Goal: Task Accomplishment & Management: Manage account settings

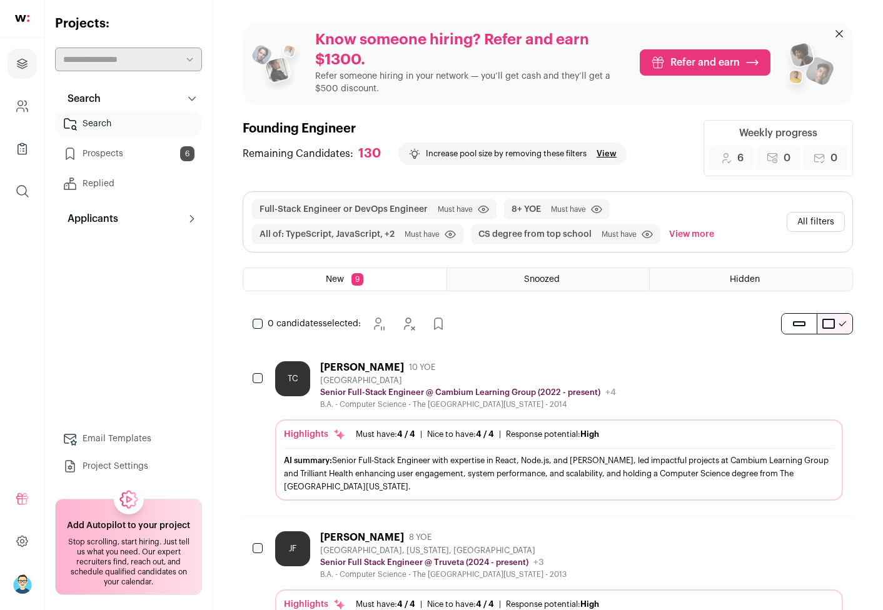
scroll to position [243, 0]
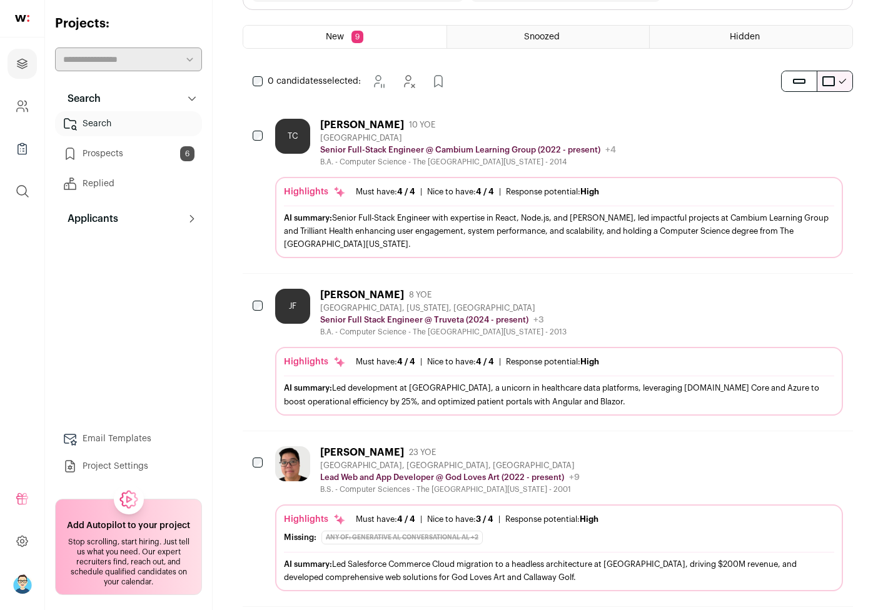
click at [831, 128] on icon "Add to Prospects" at bounding box center [832, 124] width 15 height 15
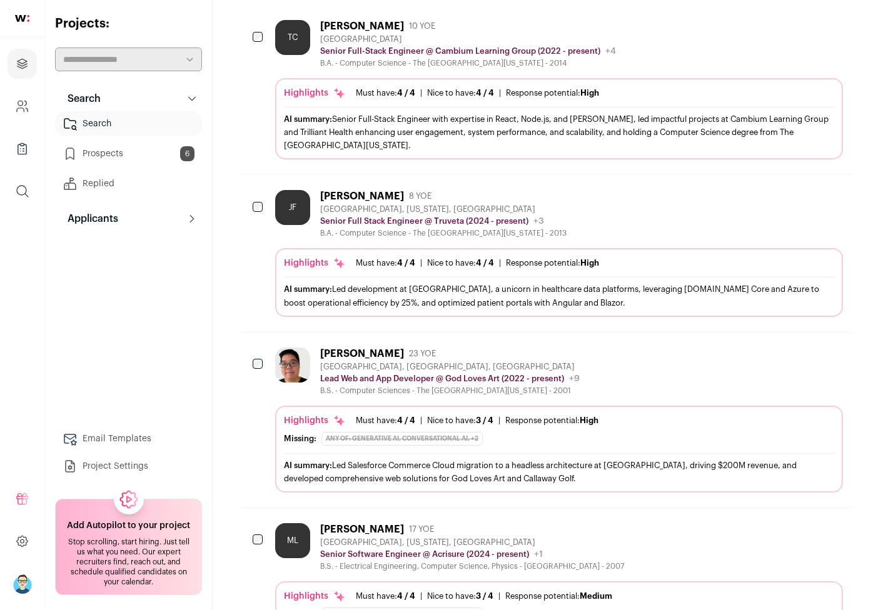
scroll to position [333, 0]
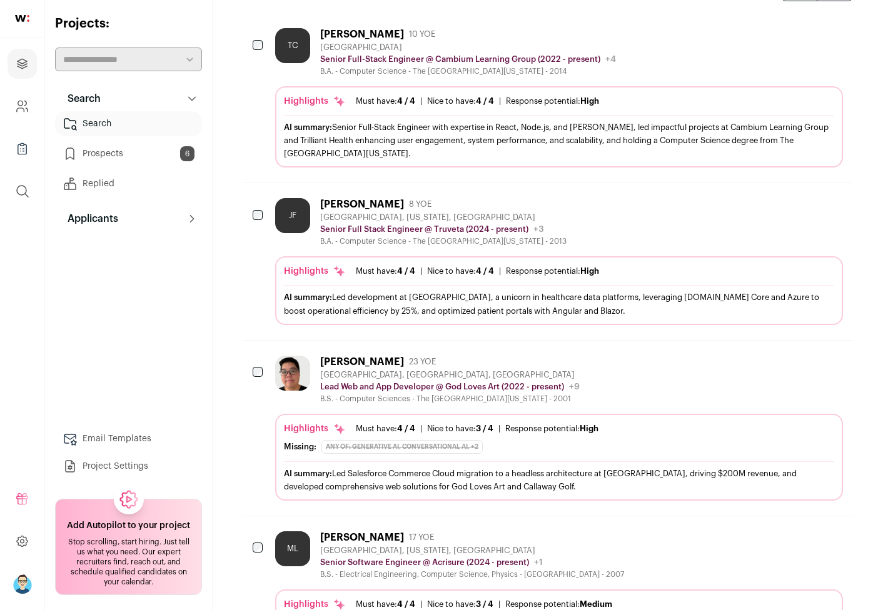
click at [833, 207] on icon "Add to Prospects" at bounding box center [833, 203] width 8 height 11
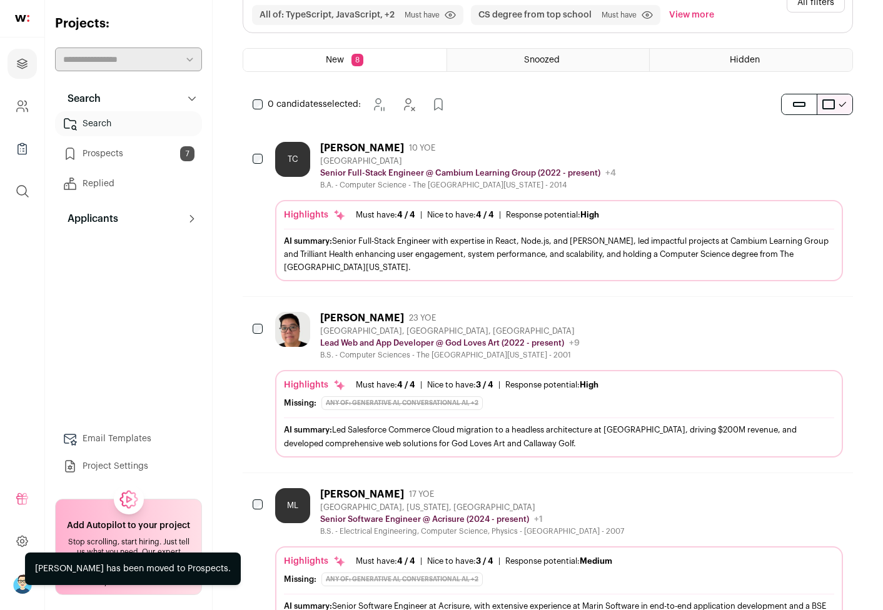
scroll to position [155, 0]
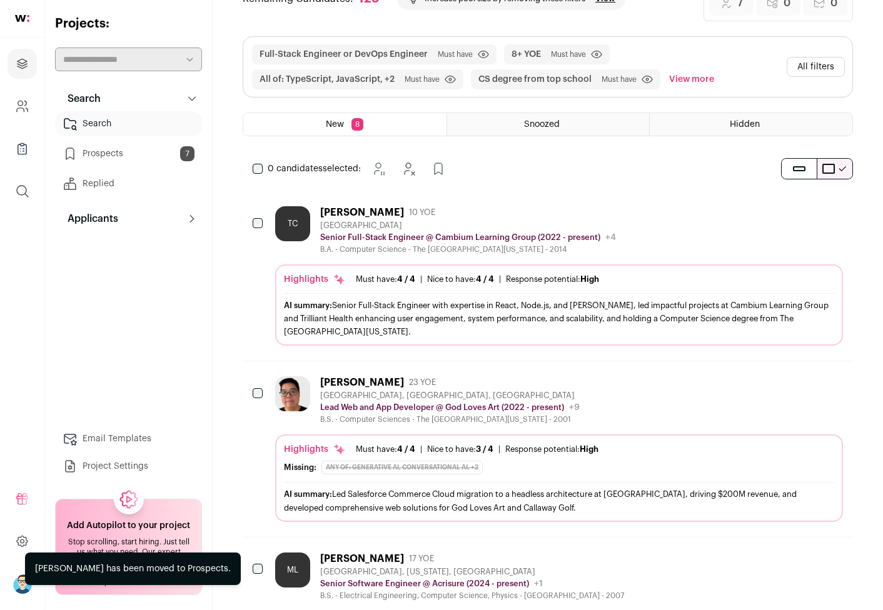
click at [834, 209] on icon "Add to Prospects" at bounding box center [832, 212] width 15 height 15
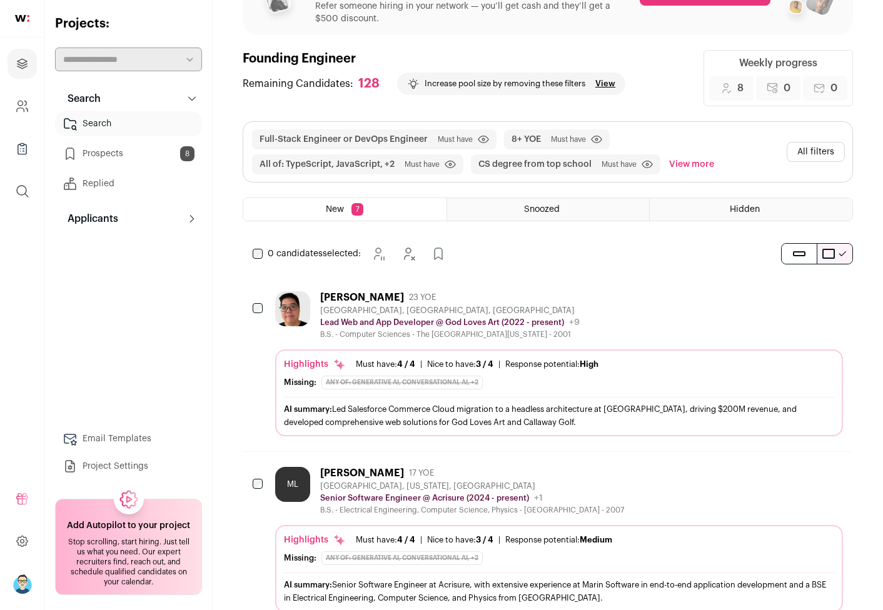
scroll to position [208, 0]
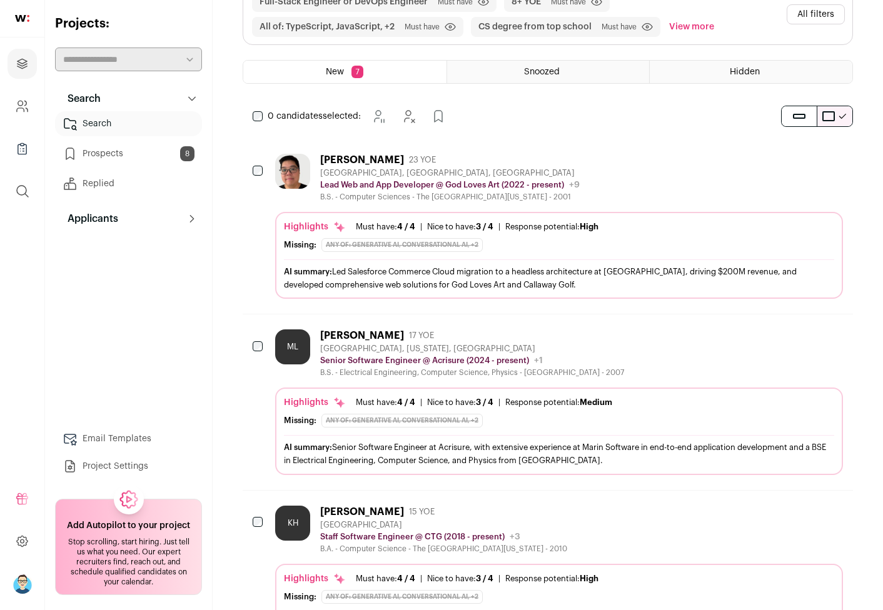
click at [833, 336] on icon "Add to Prospects" at bounding box center [832, 335] width 15 height 15
click at [831, 164] on icon "Add to Prospects" at bounding box center [833, 159] width 8 height 11
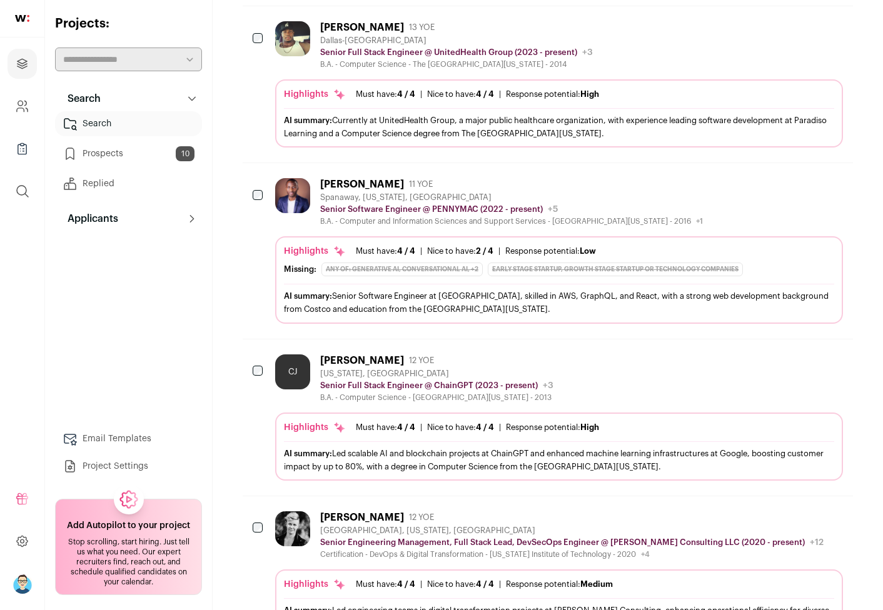
scroll to position [1092, 0]
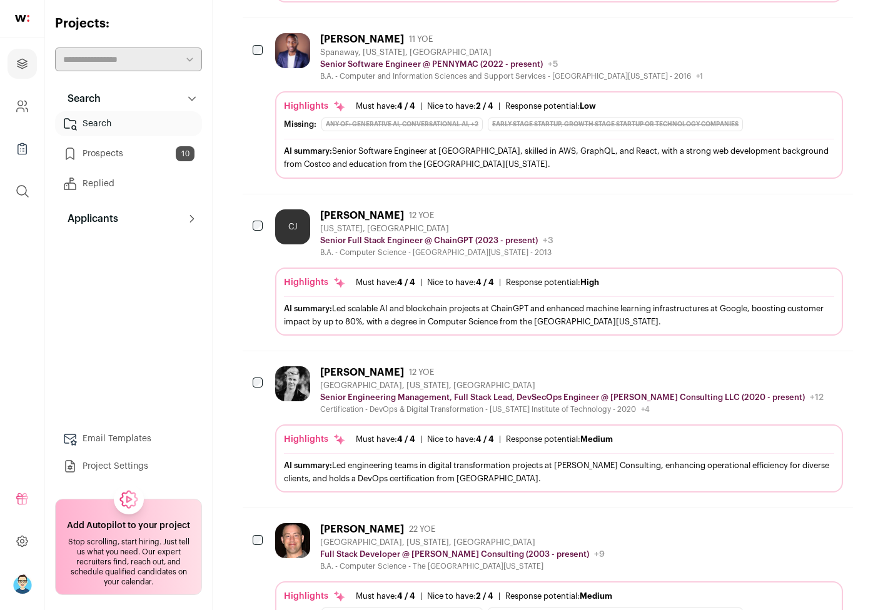
click at [831, 216] on icon "Add to Prospects" at bounding box center [832, 215] width 15 height 15
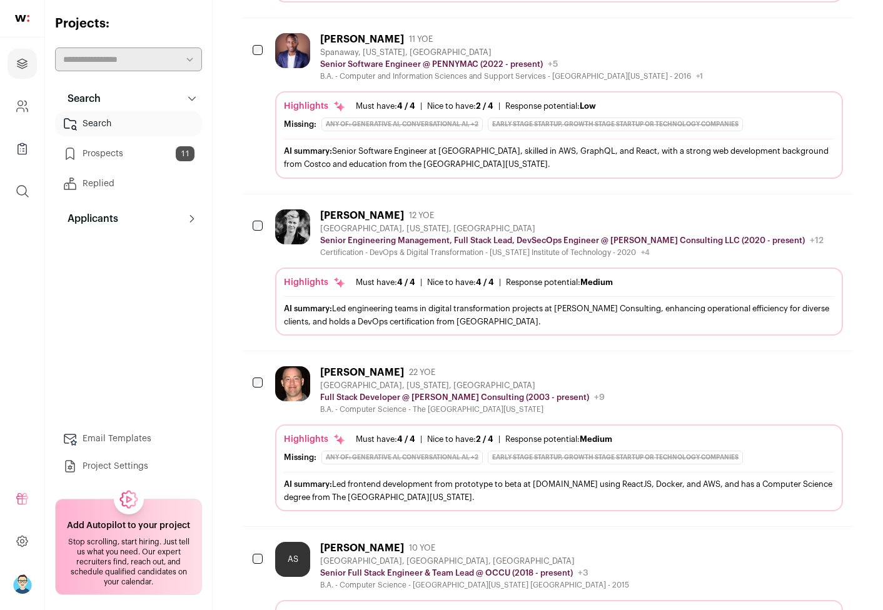
click at [834, 216] on icon "Add to Prospects" at bounding box center [832, 215] width 15 height 15
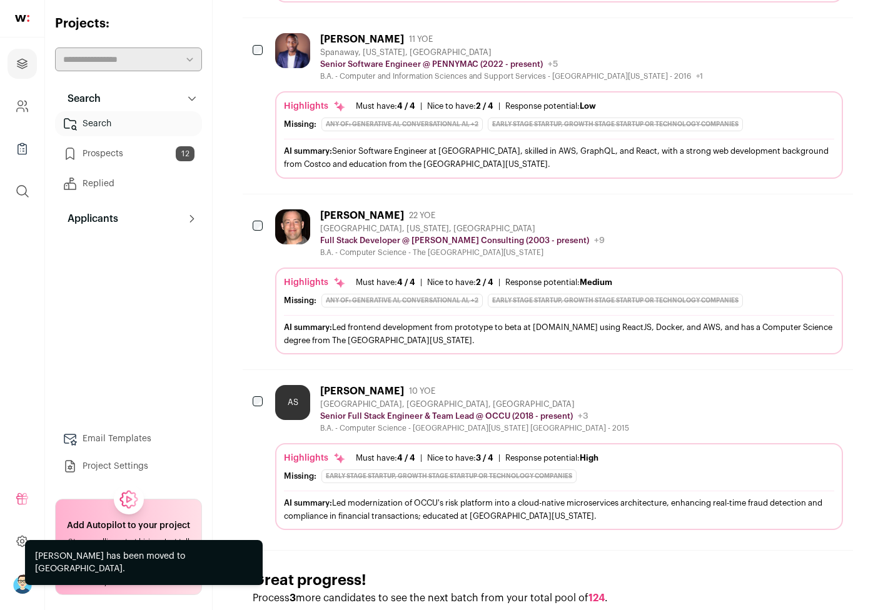
click at [834, 216] on icon "Add to Prospects" at bounding box center [832, 215] width 15 height 15
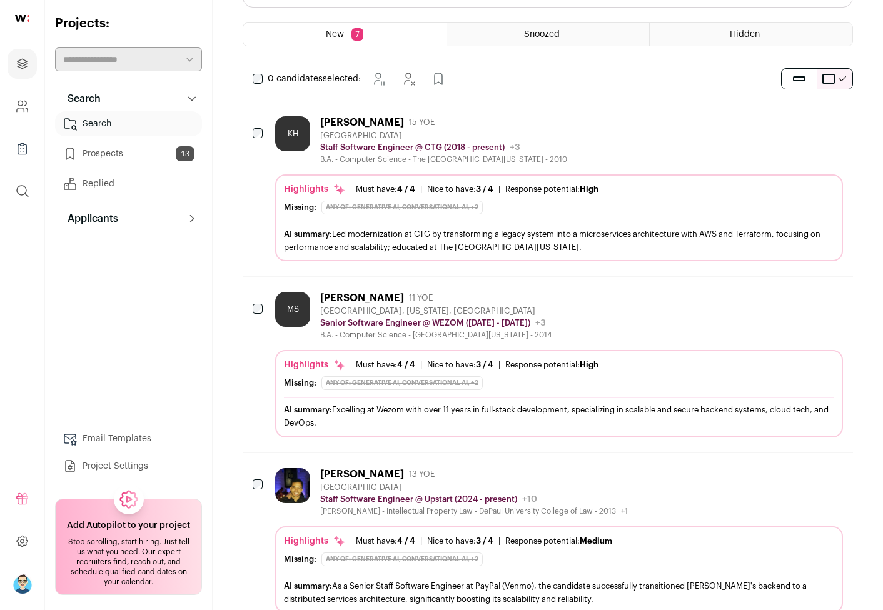
scroll to position [83, 0]
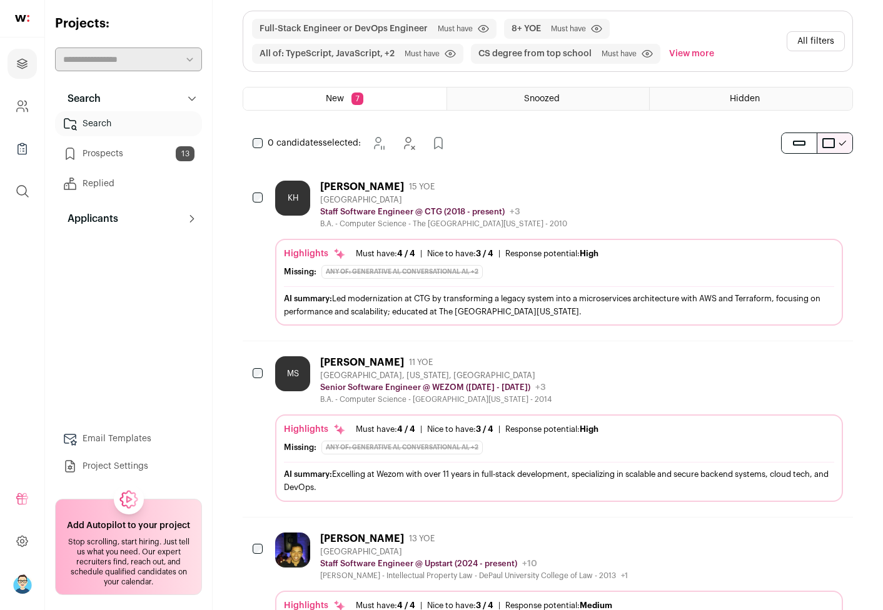
click at [399, 100] on div "New 7" at bounding box center [344, 99] width 203 height 23
click at [836, 188] on icon "Add to Prospects" at bounding box center [833, 186] width 8 height 11
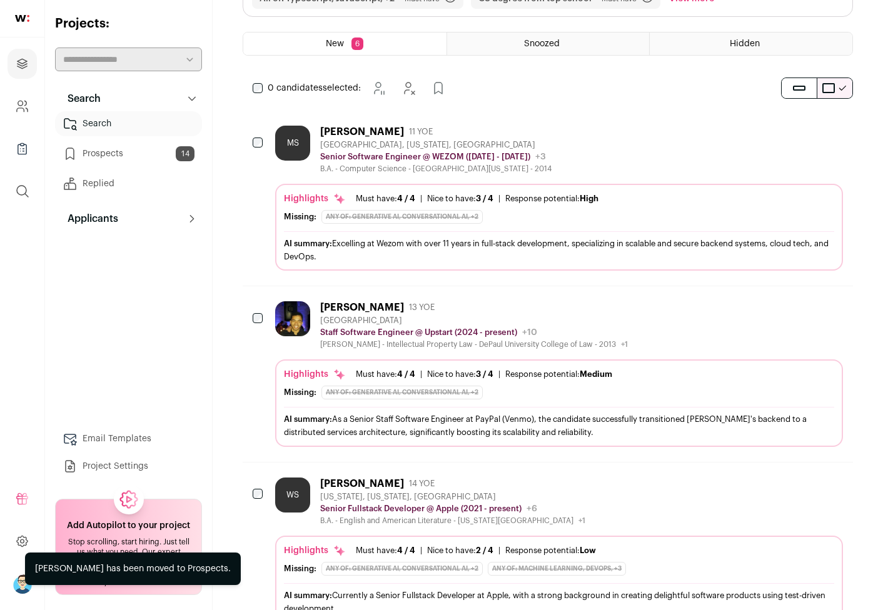
scroll to position [266, 0]
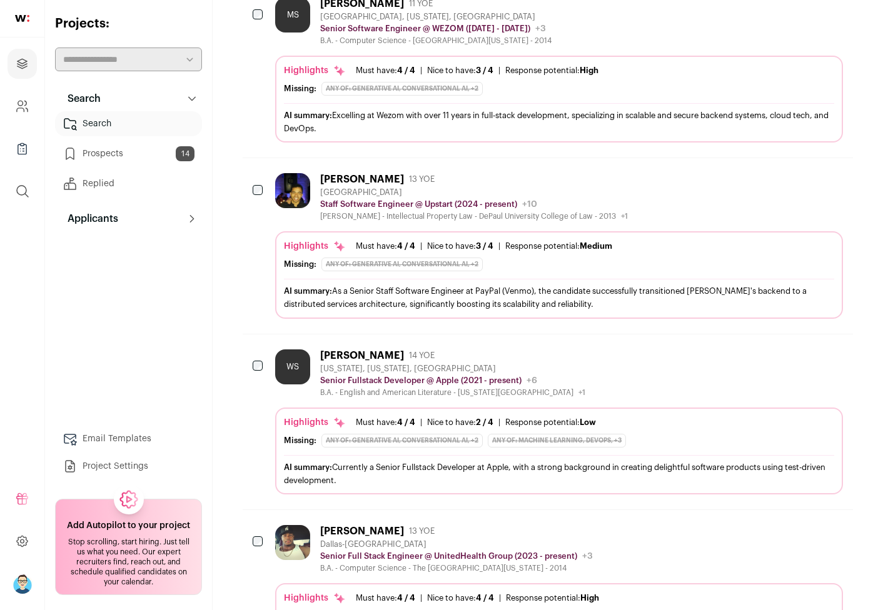
click at [834, 181] on icon "Add to Prospects" at bounding box center [832, 178] width 15 height 15
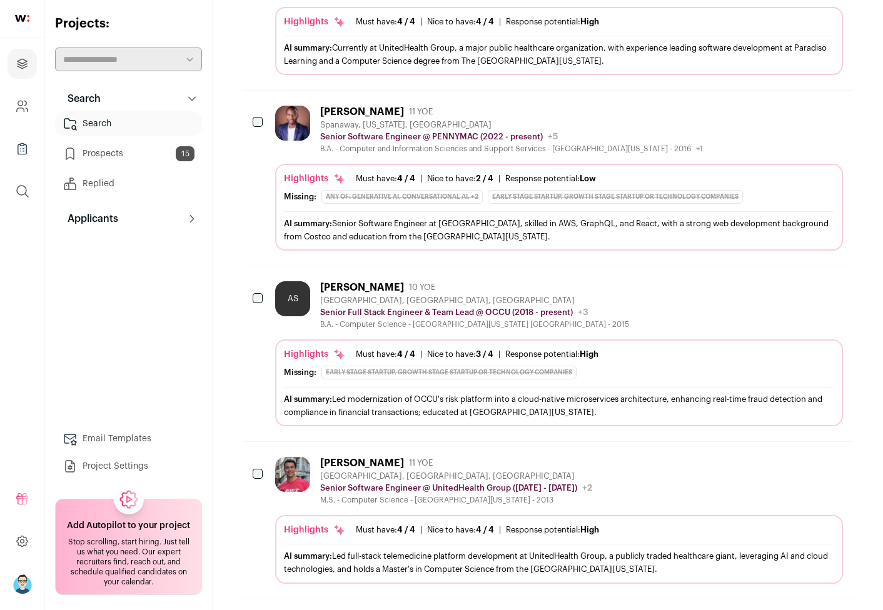
scroll to position [659, 0]
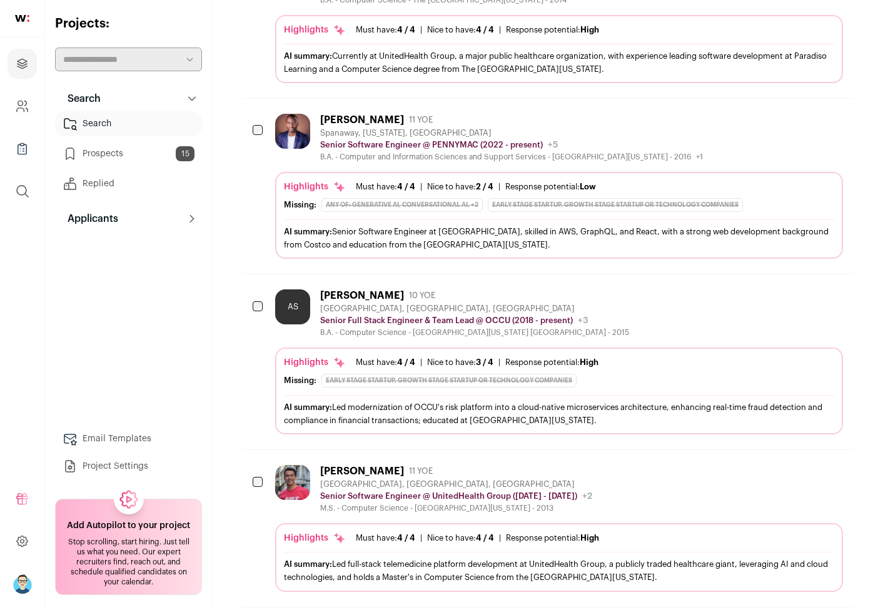
click at [796, 118] on icon "Hide" at bounding box center [798, 119] width 15 height 15
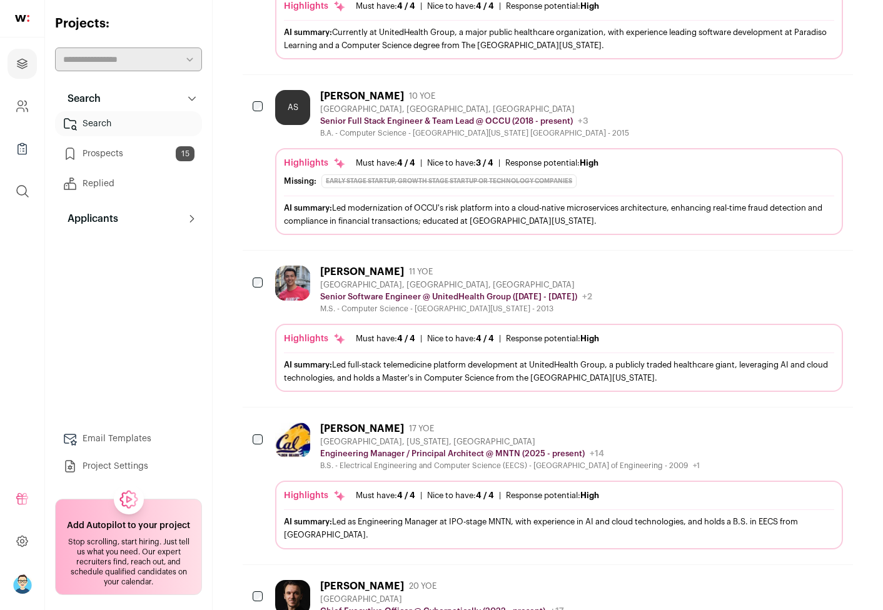
scroll to position [781, 0]
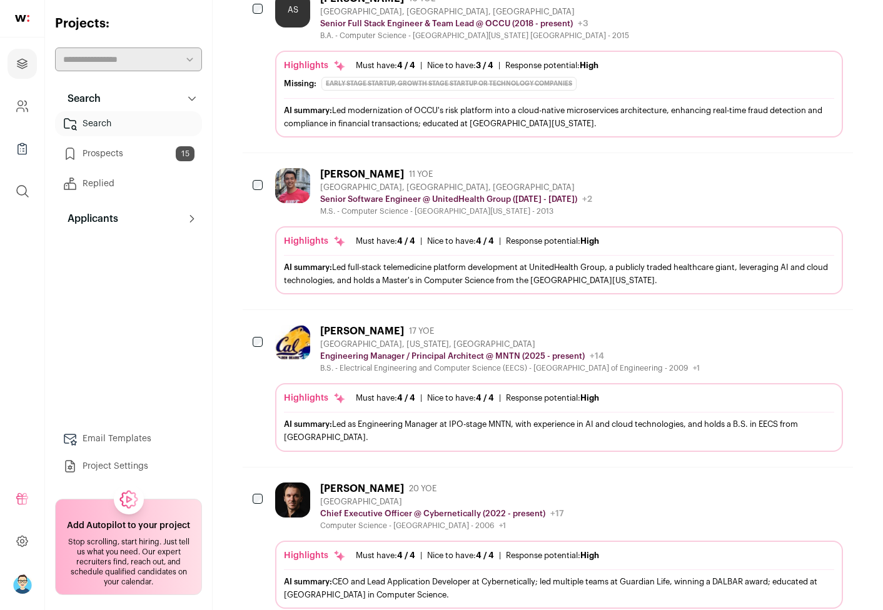
click at [838, 332] on icon "Add to Prospects" at bounding box center [832, 330] width 15 height 15
